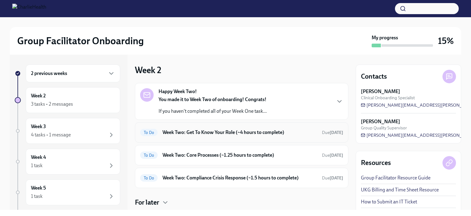
click at [239, 130] on h6 "Week Two: Get To Know Your Role (~4 hours to complete)" at bounding box center [240, 132] width 155 height 7
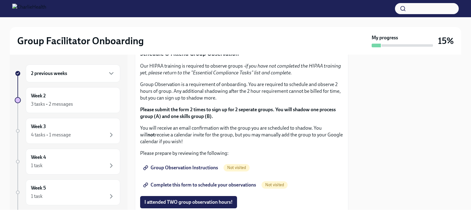
scroll to position [309, 0]
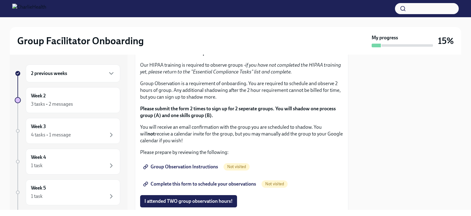
click at [301, 60] on div "You've made it to Week Two of Charlie Health onboarding! Congratulations and th…" at bounding box center [241, 73] width 203 height 491
click at [74, 76] on div "2 previous weeks" at bounding box center [73, 73] width 84 height 7
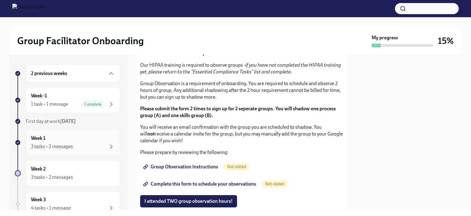
click at [77, 148] on div "3 tasks • 2 messages" at bounding box center [73, 146] width 84 height 7
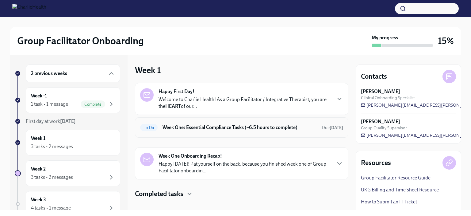
click at [281, 132] on div "To Do Week One: Essential Compliance Tasks (~6.5 hours to complete) Due [DATE]" at bounding box center [242, 127] width 214 height 20
click at [279, 98] on p "Welcome to Charlie Health! As a Group Facilitator / Integrative Therapist, you …" at bounding box center [245, 102] width 172 height 13
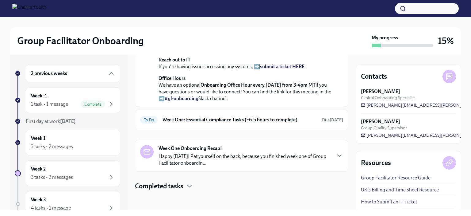
scroll to position [266, 0]
click at [245, 118] on h6 "Week One: Essential Compliance Tasks (~6.5 hours to complete)" at bounding box center [240, 119] width 155 height 7
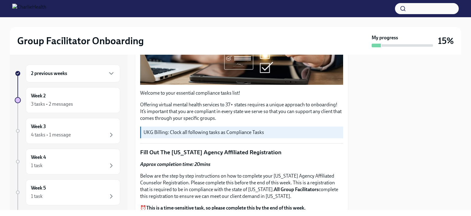
scroll to position [168, 0]
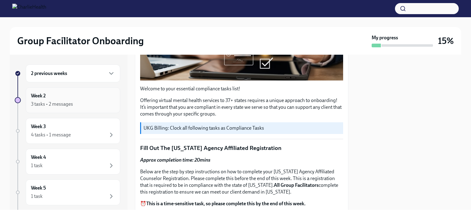
click at [83, 94] on div "Week 2 3 tasks • 2 messages" at bounding box center [73, 99] width 84 height 15
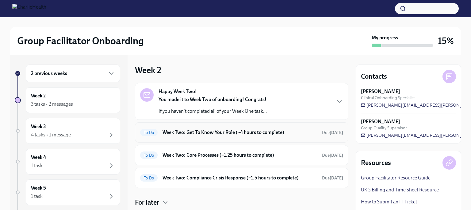
click at [217, 134] on h6 "Week Two: Get To Know Your Role (~4 hours to complete)" at bounding box center [240, 132] width 155 height 7
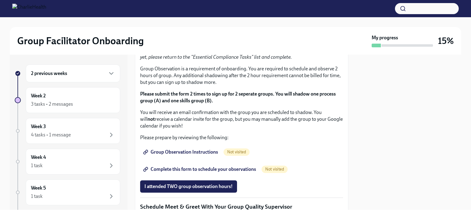
scroll to position [327, 0]
